Goal: Register for event/course

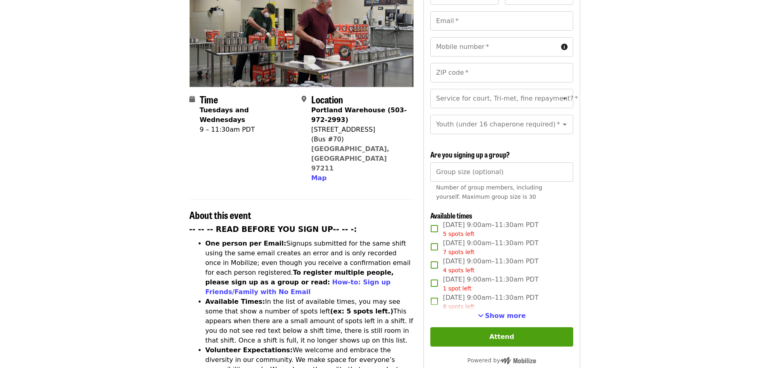
scroll to position [162, 0]
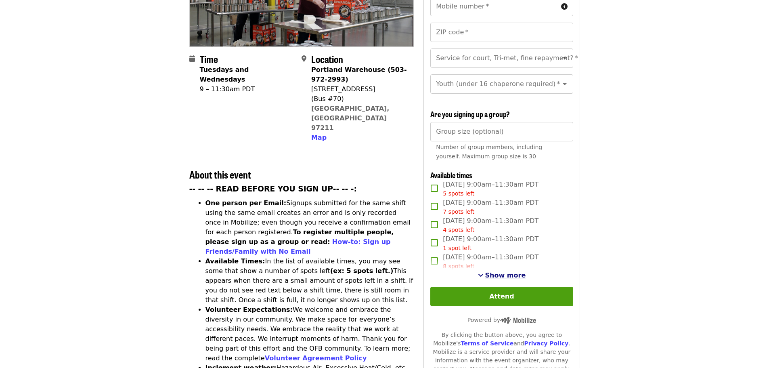
click at [507, 271] on span "Show more" at bounding box center [505, 275] width 41 height 8
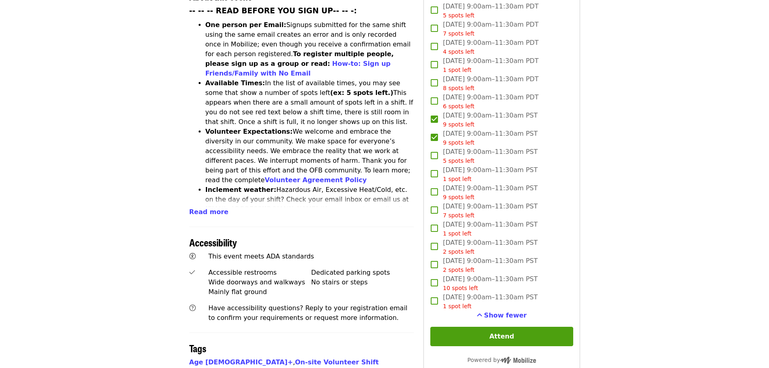
scroll to position [363, 0]
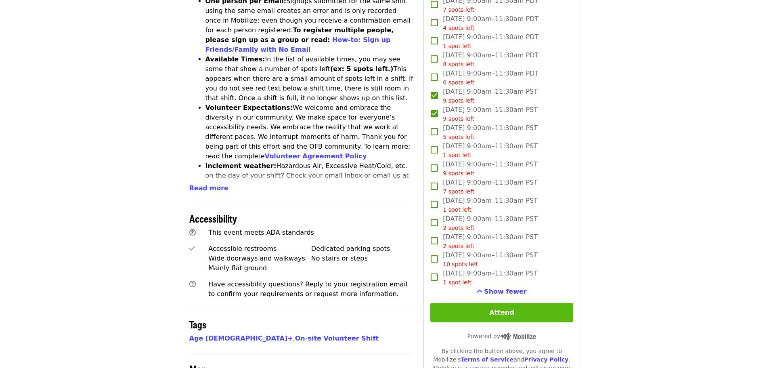
click at [492, 307] on button "Attend" at bounding box center [501, 312] width 143 height 19
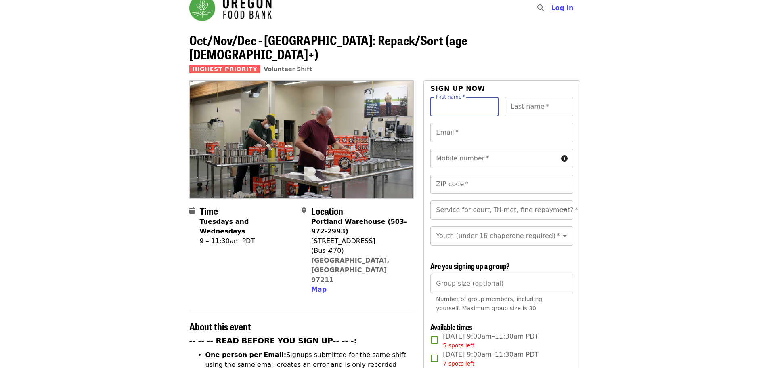
scroll to position [0, 0]
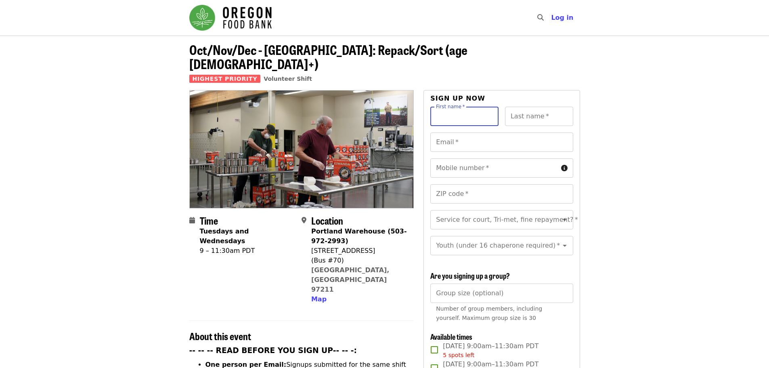
click at [460, 107] on input "First name   *" at bounding box center [464, 116] width 68 height 19
type input "*****"
click at [254, 20] on img "Main navigation" at bounding box center [230, 18] width 82 height 26
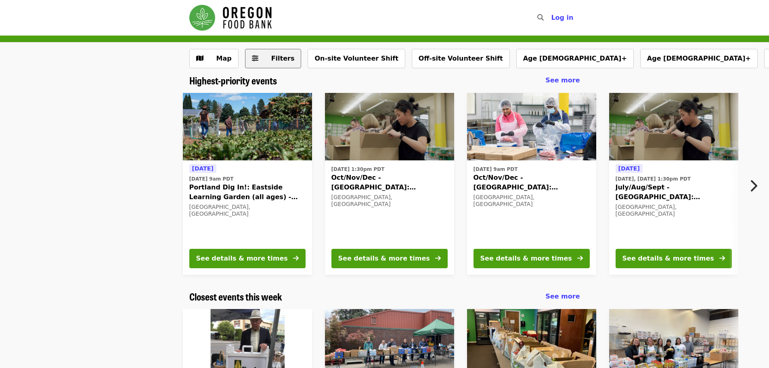
click at [275, 57] on span "Filters" at bounding box center [282, 59] width 23 height 8
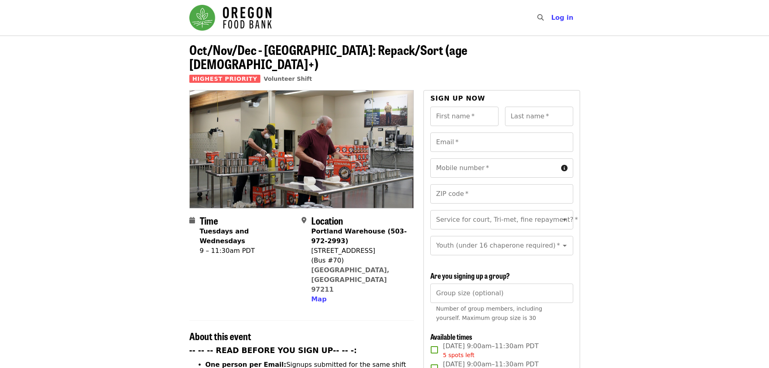
click at [229, 17] on img "Main navigation" at bounding box center [230, 18] width 82 height 26
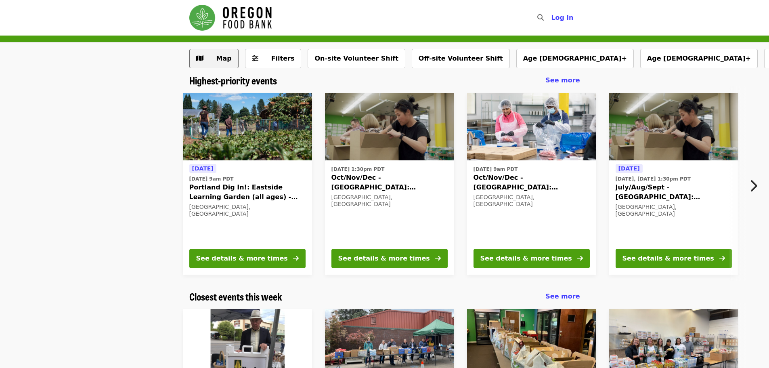
click at [224, 54] on span "Map" at bounding box center [219, 59] width 23 height 10
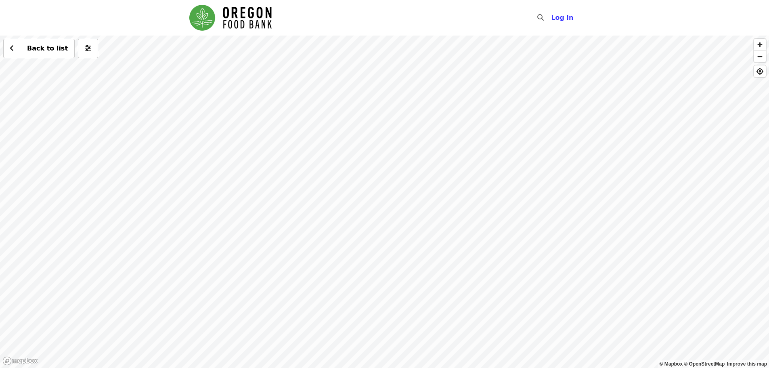
drag, startPoint x: 242, startPoint y: 82, endPoint x: 303, endPoint y: 302, distance: 228.4
click at [303, 302] on div "Back to list" at bounding box center [384, 202] width 769 height 332
drag, startPoint x: 155, startPoint y: 105, endPoint x: 229, endPoint y: 178, distance: 104.8
click at [229, 178] on div "Back to list" at bounding box center [384, 202] width 769 height 332
click at [221, 136] on div "Back to list" at bounding box center [384, 202] width 769 height 332
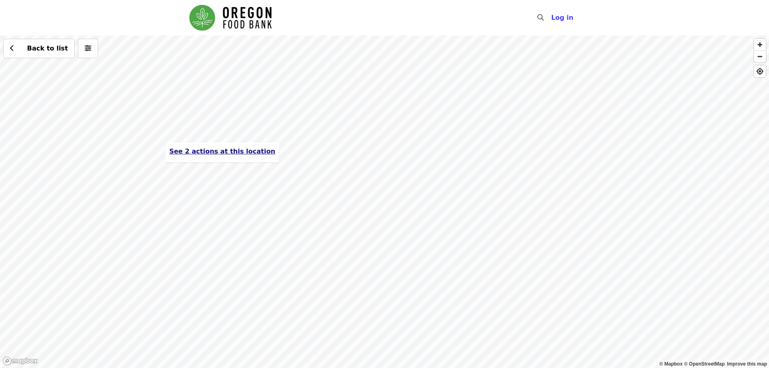
click at [222, 153] on span "See 2 actions at this location" at bounding box center [222, 151] width 106 height 8
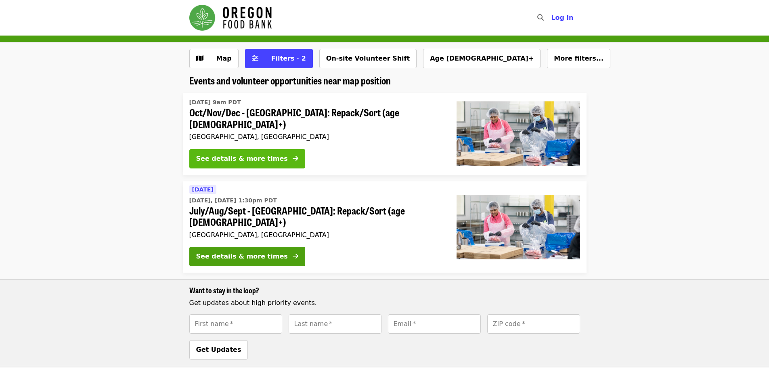
click at [221, 154] on div "See details & more times" at bounding box center [242, 159] width 92 height 10
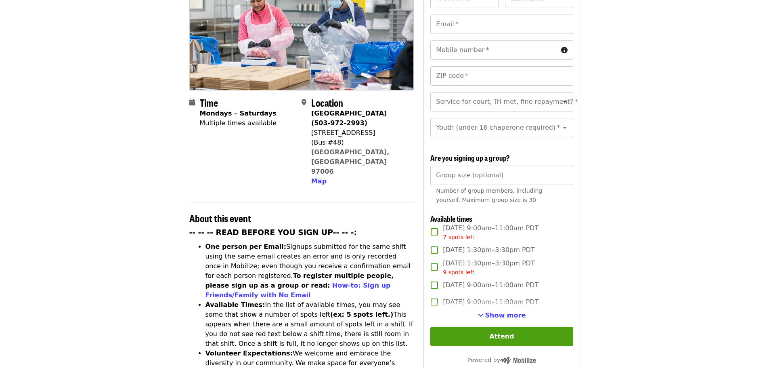
scroll to position [121, 0]
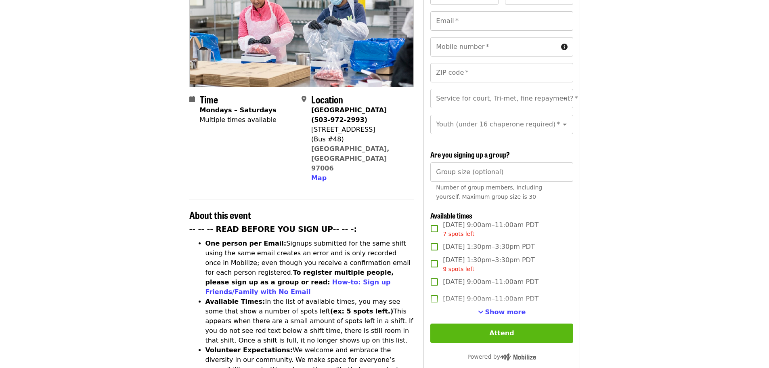
click at [526, 330] on button "Attend" at bounding box center [501, 332] width 143 height 19
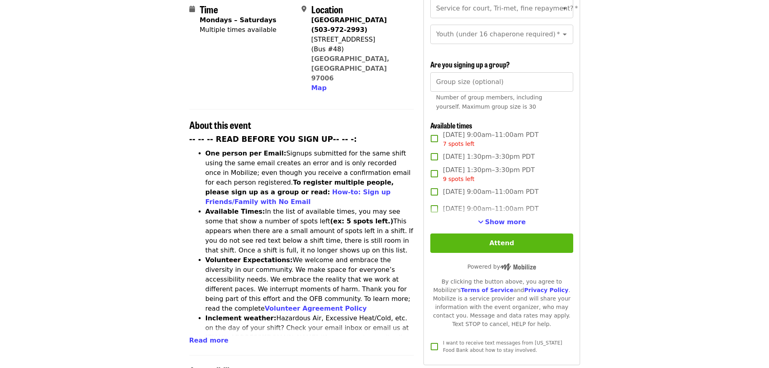
scroll to position [214, 0]
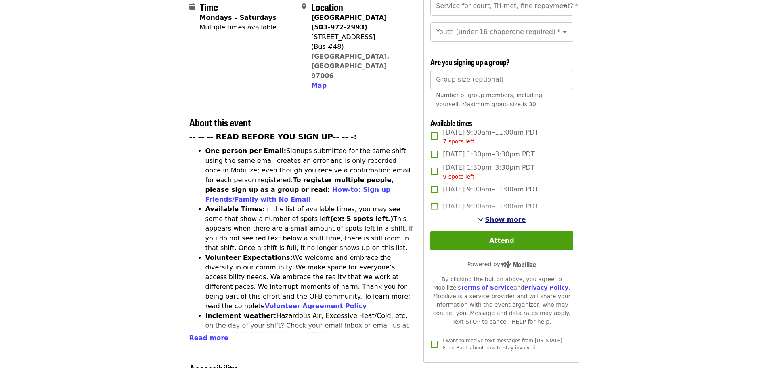
click at [501, 220] on span "Show more" at bounding box center [505, 220] width 41 height 8
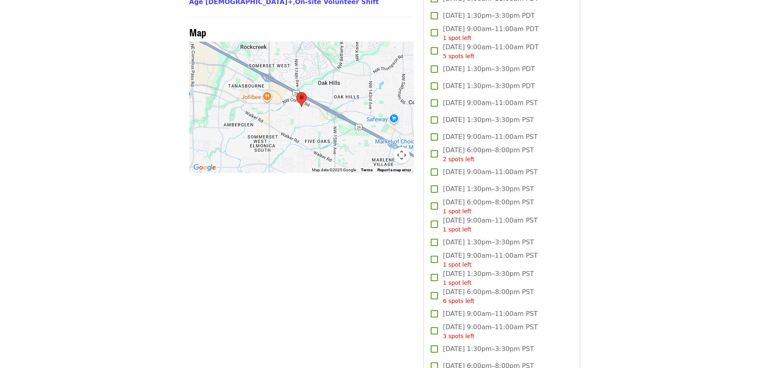
scroll to position [698, 0]
click at [472, 169] on span "[DATE] 9:00am–11:00am PST" at bounding box center [490, 174] width 95 height 10
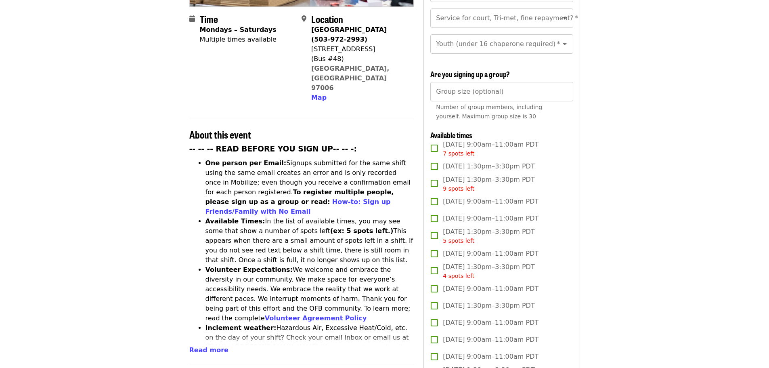
scroll to position [52, 0]
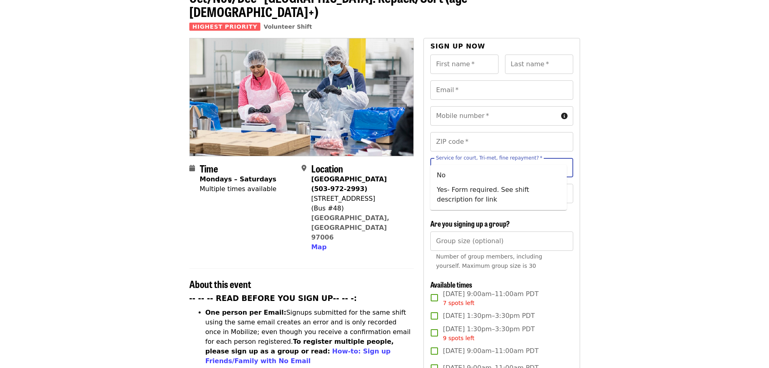
click at [493, 160] on input "Service for court, Tri-met, fine repayment?   *" at bounding box center [492, 167] width 110 height 15
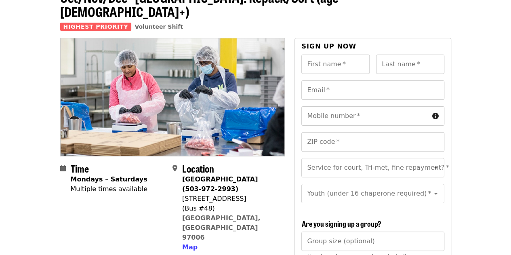
click at [472, 19] on header "Oct/Nov/Dec - [GEOGRAPHIC_DATA]: Repack/Sort (age [DEMOGRAPHIC_DATA]+) Highest …" at bounding box center [255, 10] width 511 height 55
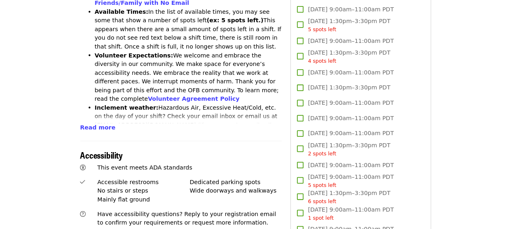
scroll to position [404, 0]
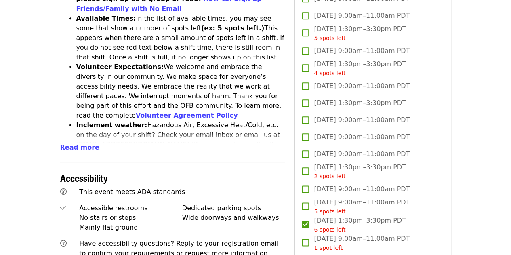
click at [259, 187] on p "This event meets ADA standards" at bounding box center [182, 192] width 206 height 10
click at [233, 239] on p "Have accessibility questions? Reply to your registration email to confirm your …" at bounding box center [182, 248] width 206 height 19
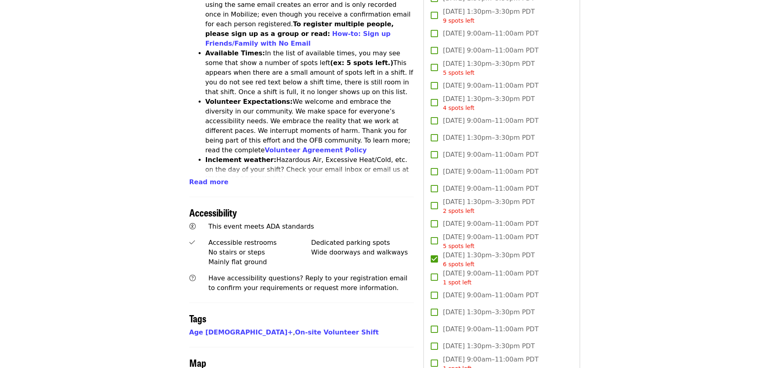
scroll to position [360, 0]
